Goal: Task Accomplishment & Management: Use online tool/utility

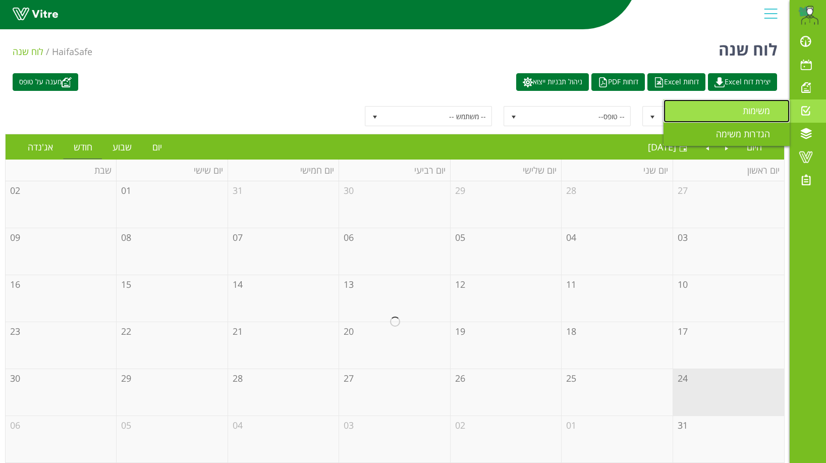
click at [744, 109] on span "משימות" at bounding box center [762, 110] width 39 height 12
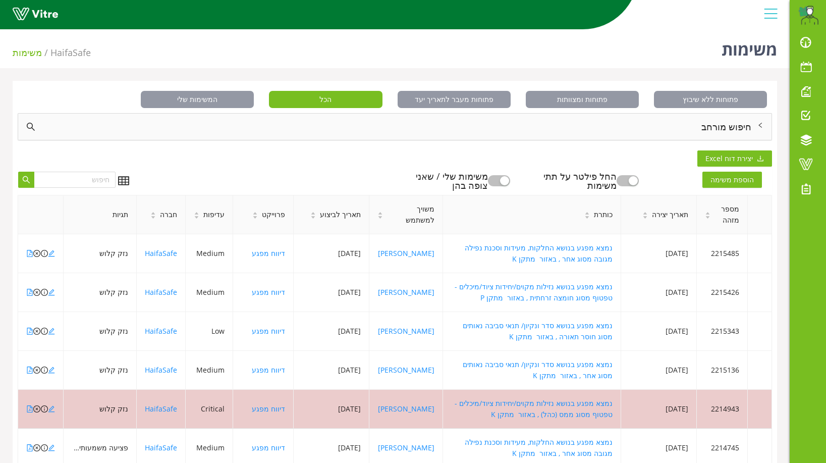
click at [737, 130] on div "חיפוש מורחב" at bounding box center [395, 127] width 754 height 26
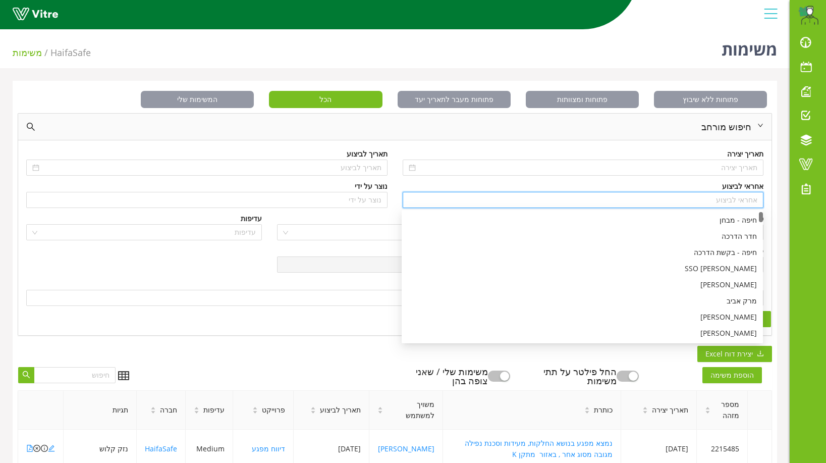
click at [743, 200] on input "search" at bounding box center [583, 199] width 349 height 15
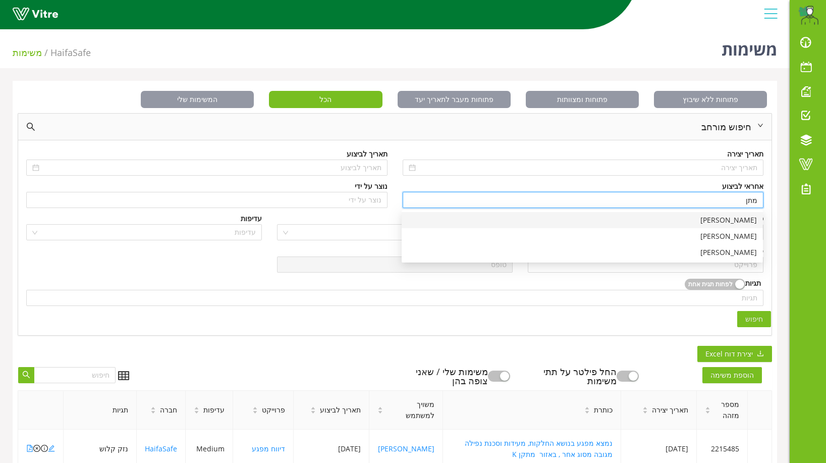
click at [740, 221] on div "[PERSON_NAME]" at bounding box center [582, 220] width 349 height 11
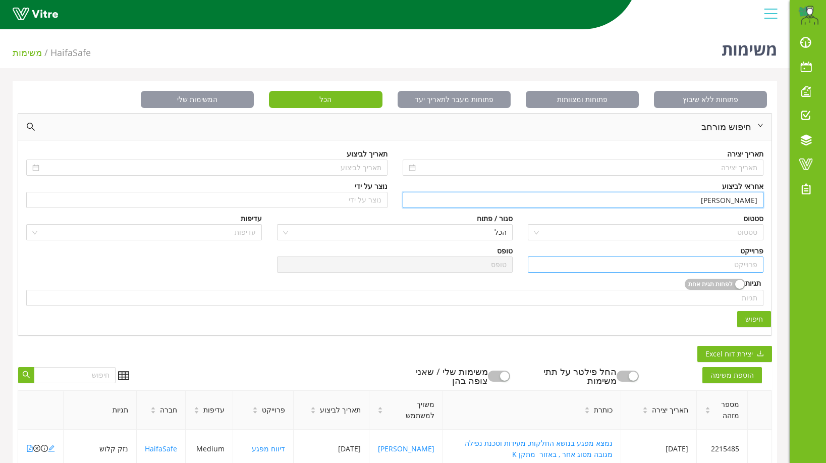
type input "[PERSON_NAME]"
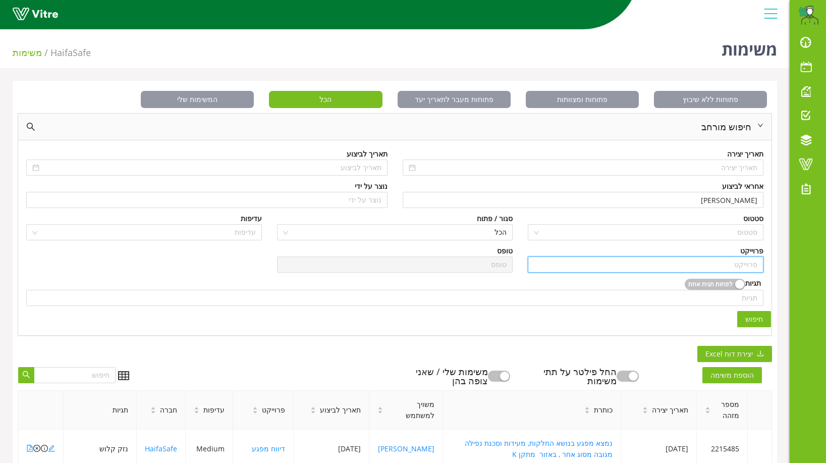
click at [748, 268] on input "search" at bounding box center [646, 264] width 224 height 15
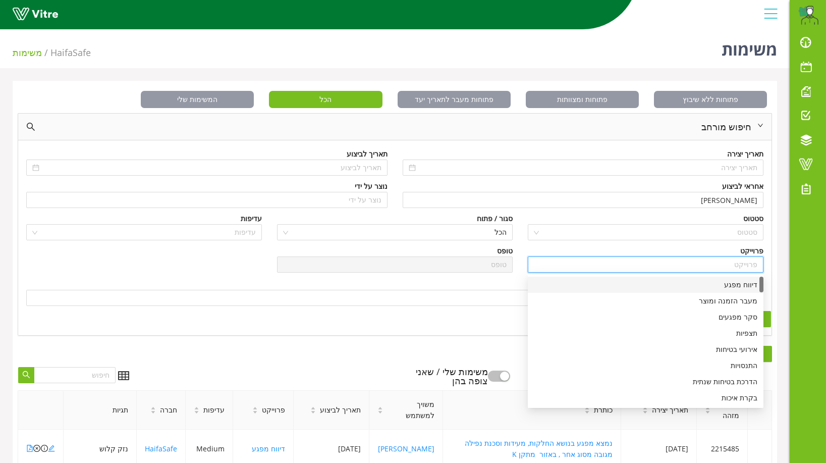
click at [740, 281] on div "דיווח מפגע" at bounding box center [646, 284] width 224 height 11
type input "דיווח מפגע"
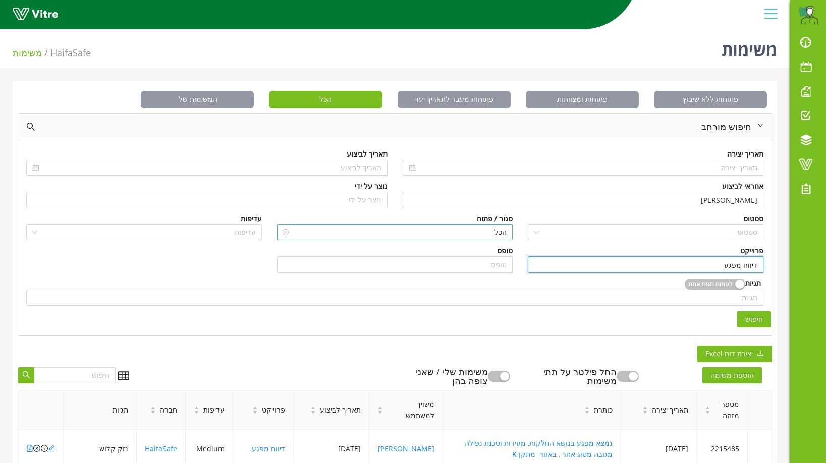
click at [498, 231] on span "הכל" at bounding box center [395, 232] width 224 height 15
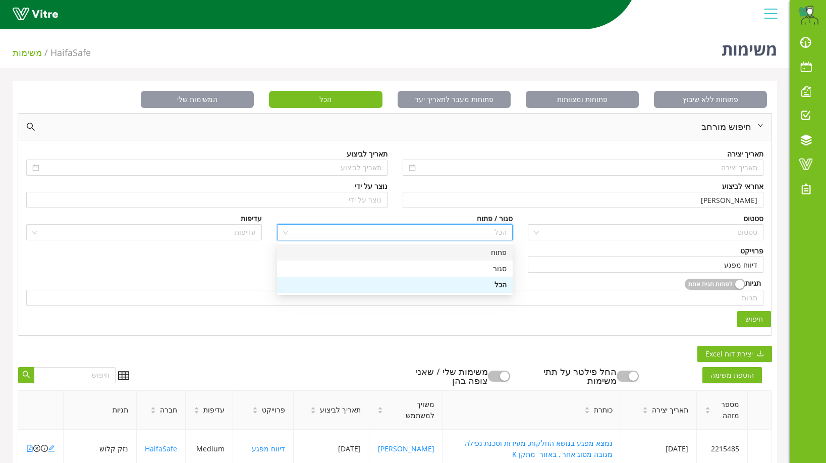
click at [497, 255] on div "פתוח" at bounding box center [395, 252] width 224 height 11
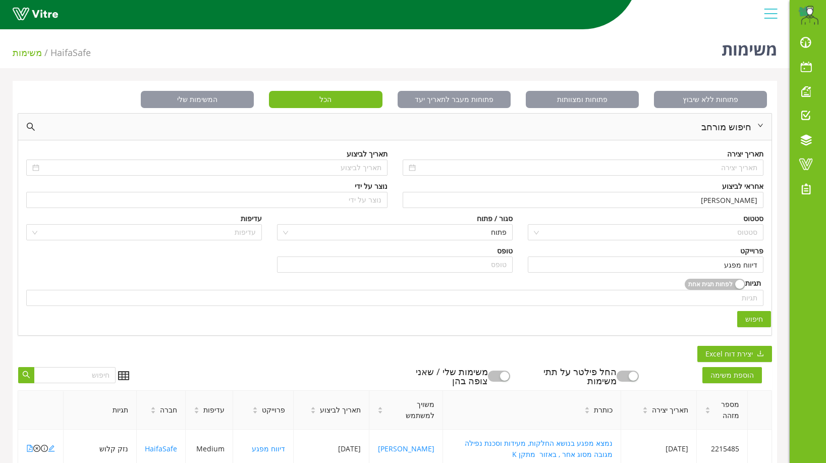
click at [759, 318] on span "חיפוש" at bounding box center [754, 318] width 18 height 11
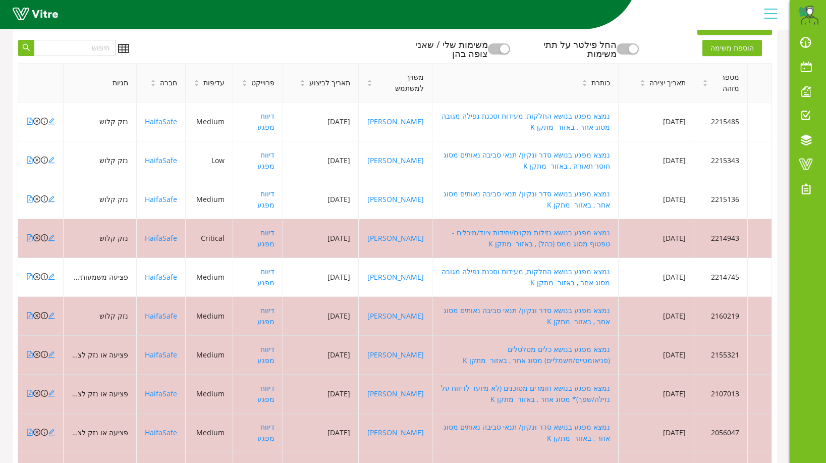
scroll to position [353, 0]
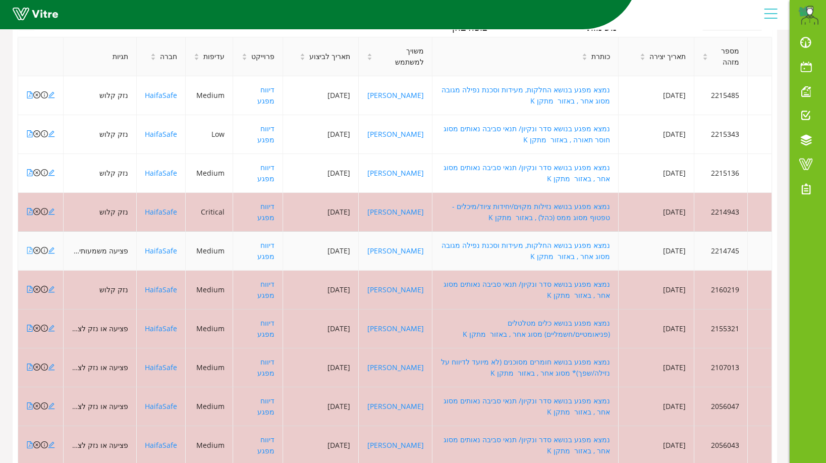
click at [28, 251] on icon "file-pdf" at bounding box center [29, 250] width 7 height 7
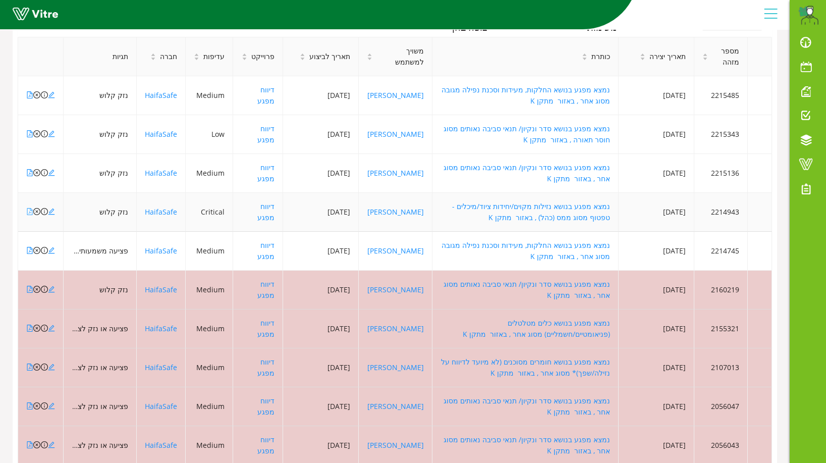
click at [30, 211] on icon "file-pdf" at bounding box center [29, 211] width 7 height 7
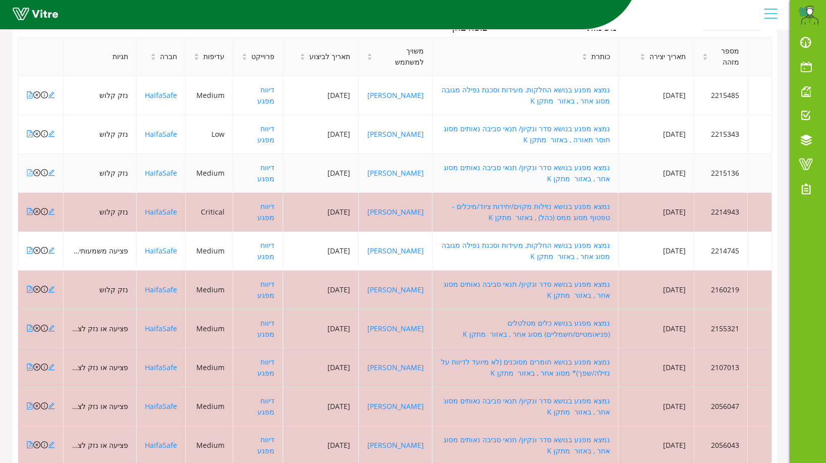
click at [30, 173] on icon "file-pdf" at bounding box center [30, 172] width 6 height 7
click at [28, 134] on icon "file-pdf" at bounding box center [29, 133] width 7 height 7
click at [31, 94] on icon "file-pdf" at bounding box center [30, 94] width 6 height 7
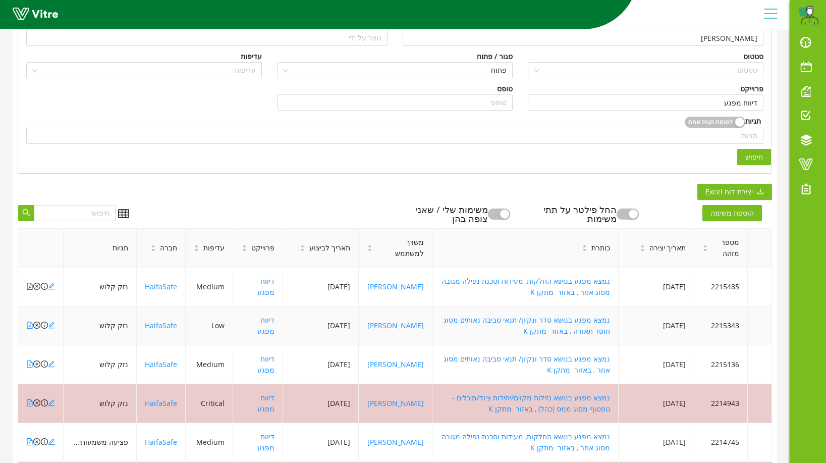
scroll to position [151, 0]
